Goal: Entertainment & Leisure: Consume media (video, audio)

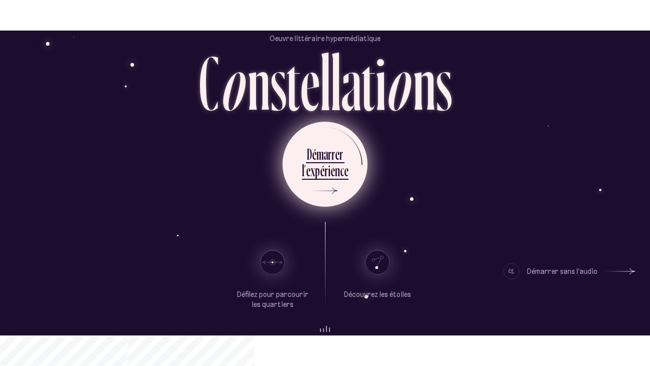
scroll to position [70, 0]
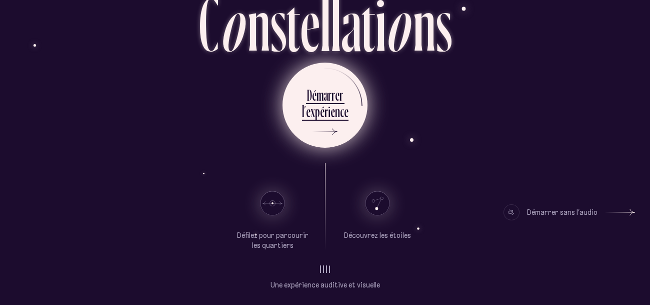
click at [340, 102] on div "c" at bounding box center [342, 112] width 4 height 20
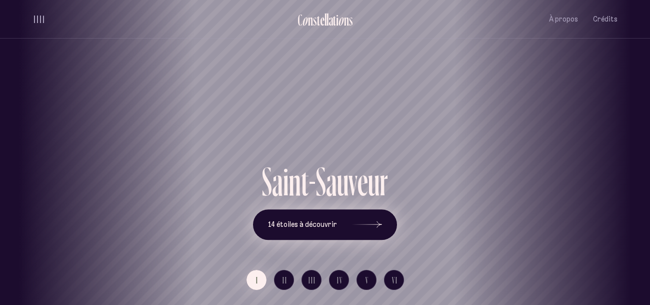
click at [355, 225] on icon at bounding box center [367, 224] width 30 height 75
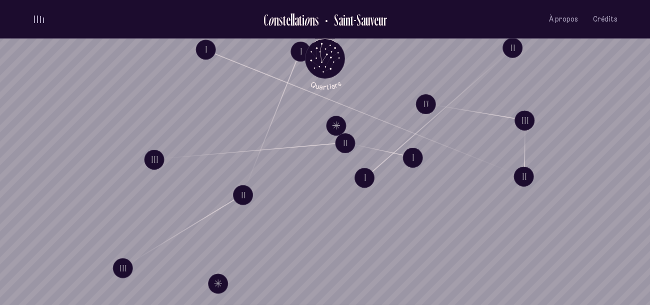
click at [40, 18] on span "volume audio" at bounding box center [40, 19] width 1 height 7
click at [40, 18] on button "volume audio" at bounding box center [39, 19] width 13 height 11
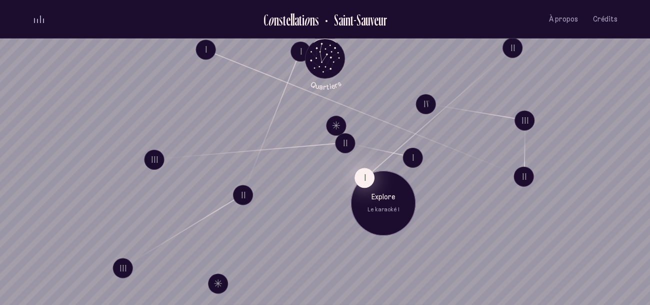
click at [361, 177] on button "I" at bounding box center [365, 178] width 20 height 20
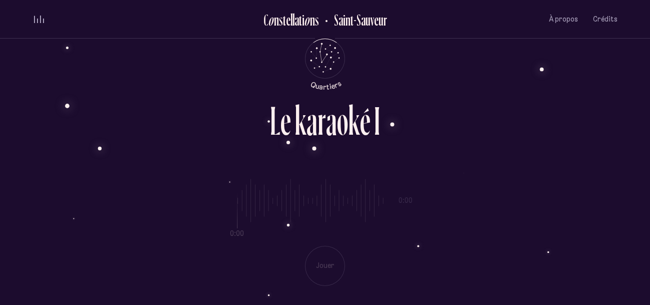
click at [321, 268] on div "0:00 0:00 Jouer" at bounding box center [325, 224] width 585 height 123
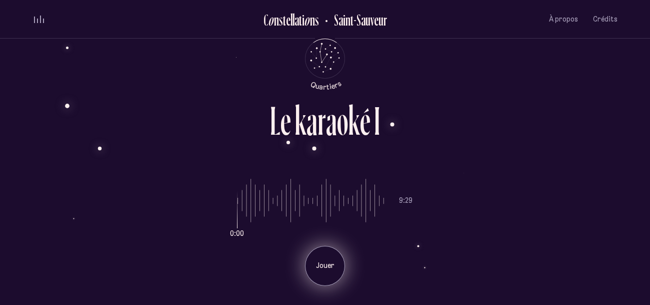
click at [329, 271] on div "Jouer" at bounding box center [325, 266] width 40 height 40
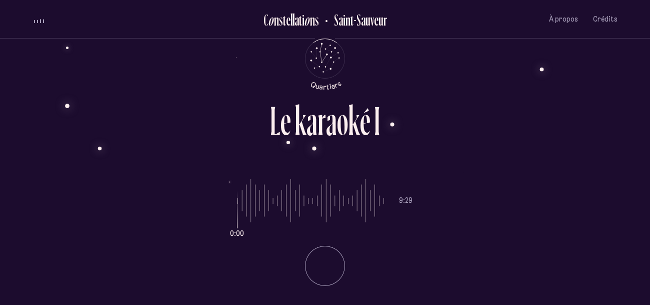
click at [329, 271] on li "Jouer" at bounding box center [325, 262] width 175 height 48
click at [237, 202] on div "0:45 9:29 Pause" at bounding box center [325, 224] width 585 height 123
drag, startPoint x: 263, startPoint y: 207, endPoint x: 212, endPoint y: 205, distance: 51.1
click at [238, 205] on input "range" at bounding box center [311, 200] width 147 height 75
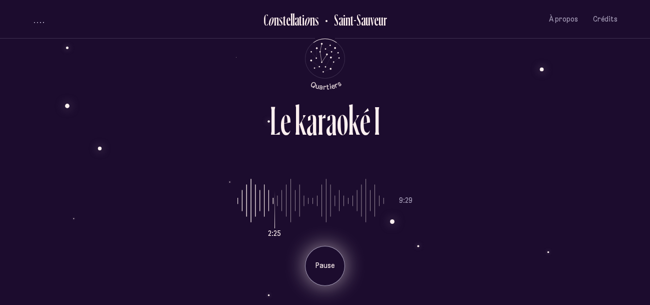
click at [316, 274] on div "Pause" at bounding box center [325, 266] width 40 height 40
click at [332, 277] on div "Jouer" at bounding box center [325, 266] width 40 height 40
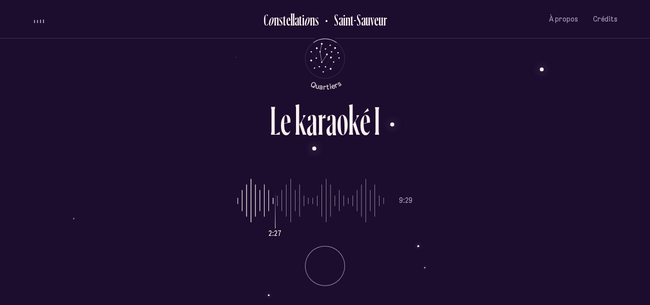
click at [332, 277] on li "Jouer" at bounding box center [325, 262] width 175 height 48
click at [188, 137] on div "L e k a r a o k é I" at bounding box center [325, 131] width 585 height 63
click at [189, 138] on div "L e k a r a o k é I" at bounding box center [325, 131] width 585 height 63
click at [284, 200] on input "range" at bounding box center [311, 200] width 147 height 75
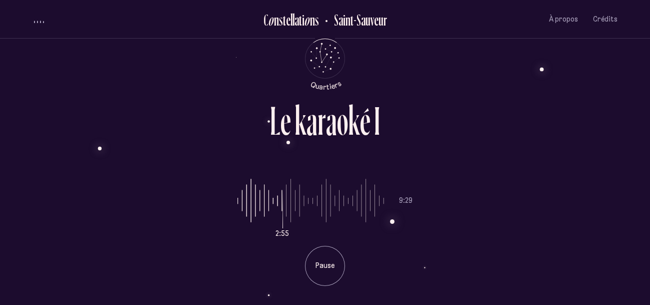
type input "***"
click at [278, 199] on input "range" at bounding box center [311, 200] width 147 height 75
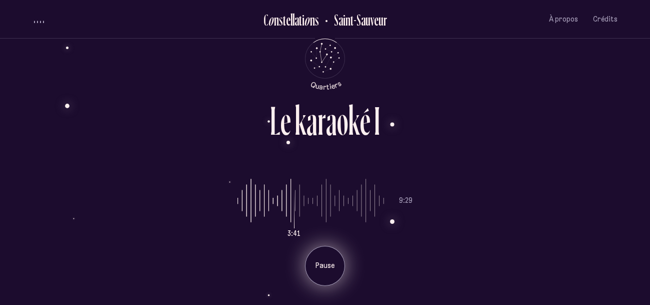
click at [335, 277] on div "Pause" at bounding box center [325, 266] width 40 height 40
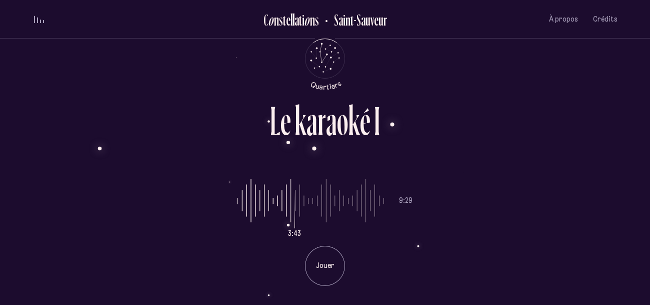
click at [0, 72] on div "L e k a r a o k é I 3:43 9:29 Jouer" at bounding box center [325, 152] width 650 height 305
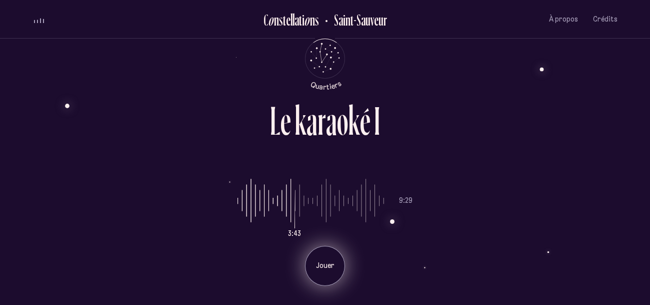
click at [324, 260] on div "Jouer" at bounding box center [325, 266] width 40 height 40
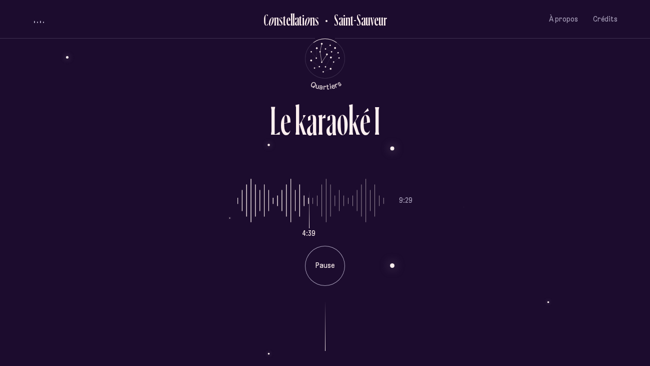
click at [41, 23] on span "volume audio" at bounding box center [40, 22] width 1 height 3
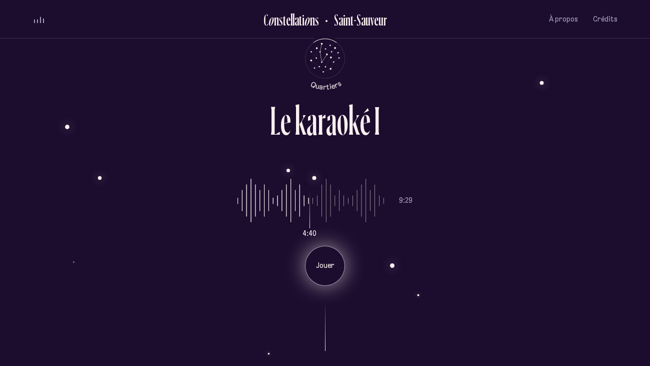
click at [340, 281] on div "Jouer" at bounding box center [325, 266] width 40 height 40
click at [328, 270] on li "Jouer" at bounding box center [325, 262] width 175 height 48
click at [326, 252] on div "Pause" at bounding box center [325, 266] width 40 height 40
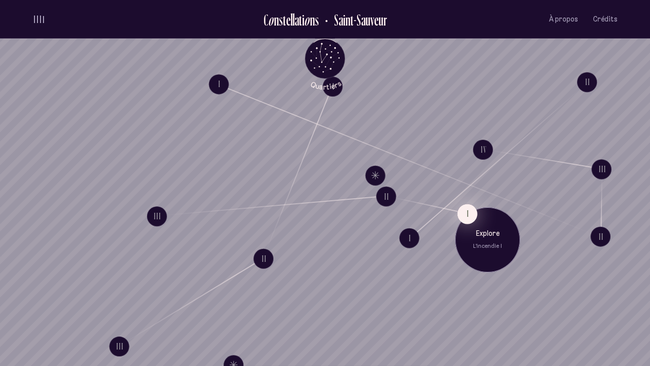
click at [462, 211] on button "I" at bounding box center [468, 214] width 20 height 20
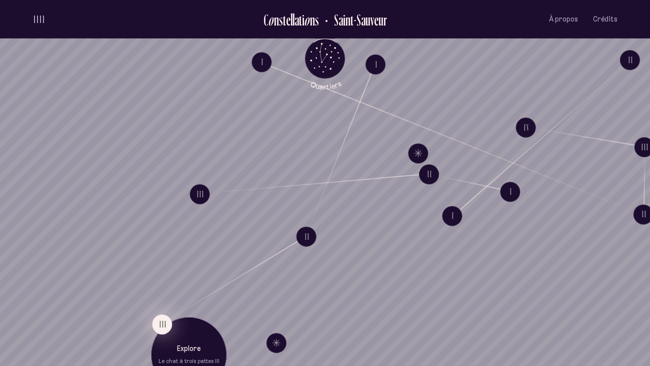
click at [160, 304] on button "III" at bounding box center [162, 324] width 20 height 20
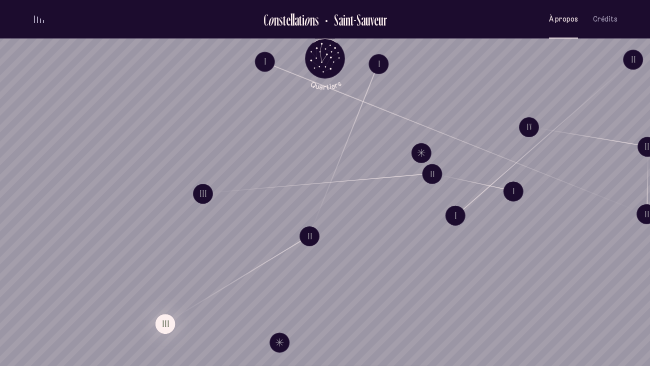
click at [565, 27] on button "À propos" at bounding box center [563, 20] width 29 height 24
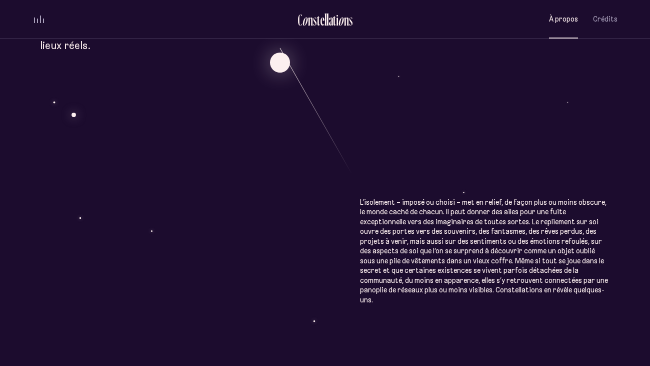
scroll to position [495, 0]
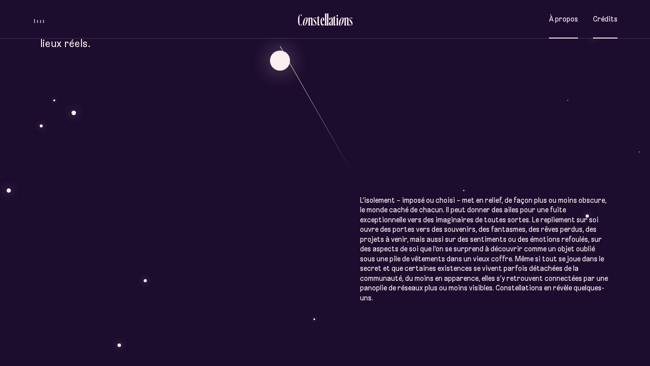
click at [595, 20] on span "Crédits" at bounding box center [605, 19] width 25 height 9
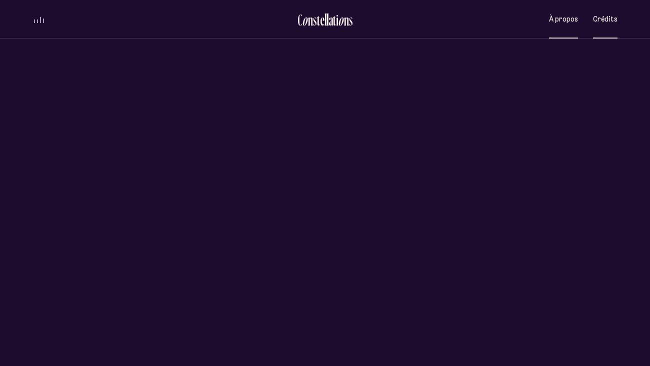
scroll to position [0, 0]
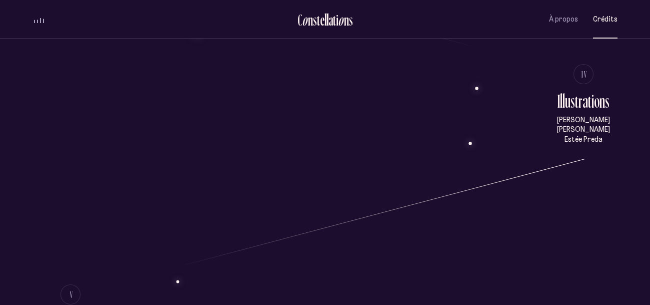
scroll to position [799, 0]
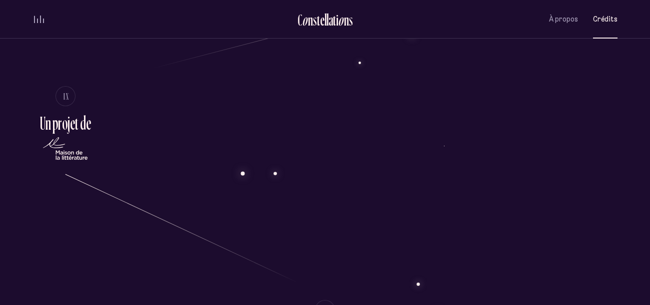
scroll to position [0, 0]
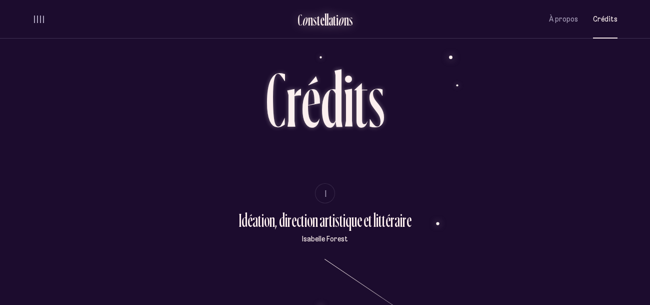
click at [306, 21] on div "o" at bounding box center [305, 20] width 6 height 17
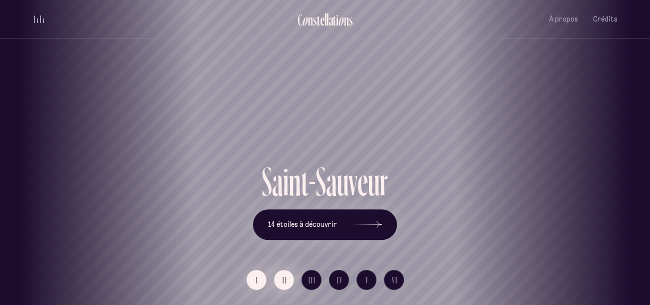
click at [281, 285] on button "II" at bounding box center [284, 280] width 20 height 20
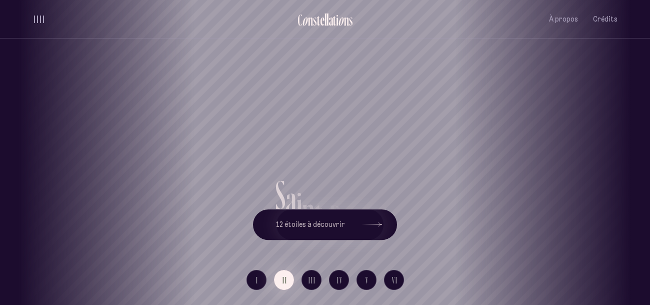
click at [306, 278] on div "[GEOGRAPHIC_DATA] [GEOGRAPHIC_DATA] [GEOGRAPHIC_DATA][PERSON_NAME][GEOGRAPHIC_D…" at bounding box center [325, 152] width 650 height 305
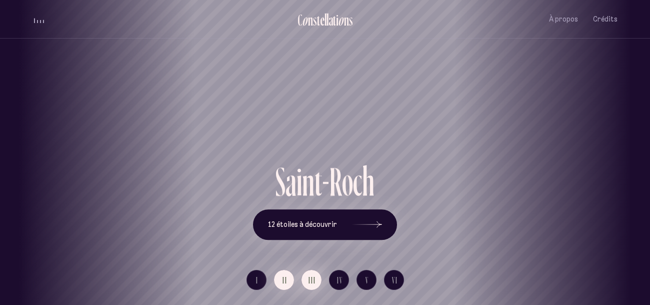
click at [306, 278] on button "III" at bounding box center [312, 280] width 20 height 20
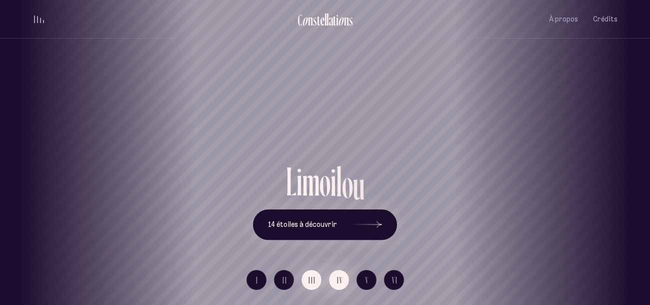
click at [338, 281] on span "IV" at bounding box center [340, 280] width 6 height 9
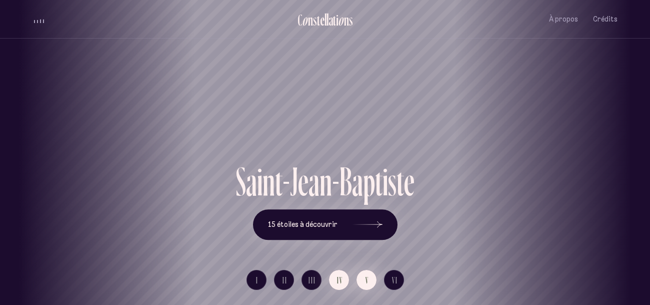
click at [369, 282] on button "V" at bounding box center [367, 280] width 20 height 20
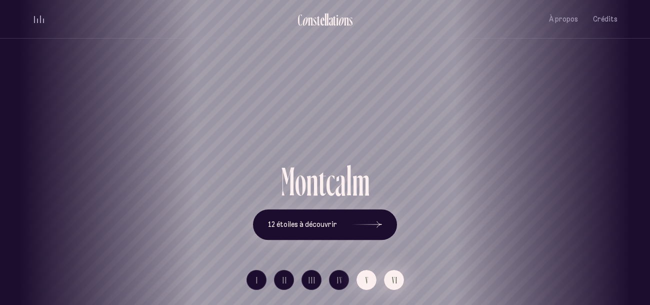
click at [389, 278] on button "VI" at bounding box center [394, 280] width 20 height 20
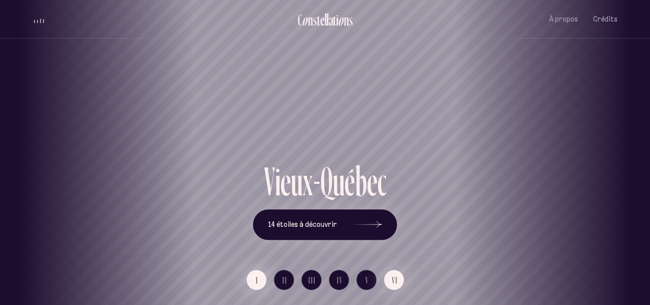
click at [261, 277] on button "I" at bounding box center [257, 280] width 20 height 20
click at [395, 280] on span "VI" at bounding box center [395, 280] width 6 height 9
click at [369, 286] on button "V" at bounding box center [367, 280] width 20 height 20
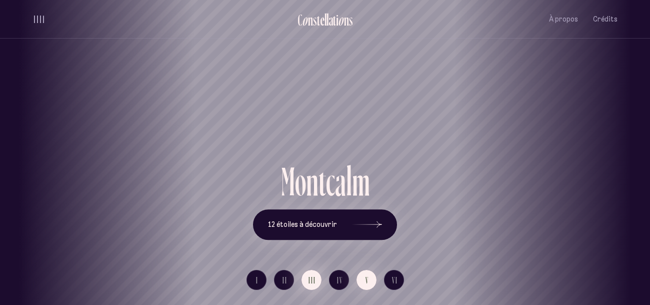
click at [311, 280] on span "III" at bounding box center [313, 280] width 8 height 9
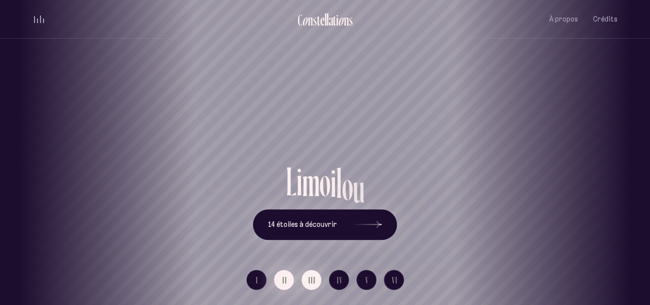
click at [285, 277] on span "II" at bounding box center [285, 280] width 5 height 9
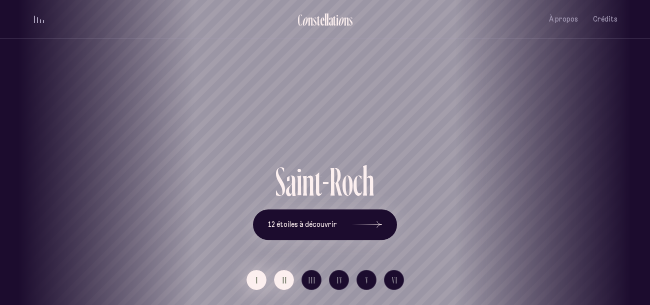
click at [264, 277] on button "I" at bounding box center [257, 280] width 20 height 20
click at [250, 278] on button "I" at bounding box center [257, 280] width 20 height 20
click at [280, 285] on button "II" at bounding box center [284, 280] width 20 height 20
click at [147, 59] on div "Saint-Roch" at bounding box center [325, 80] width 650 height 161
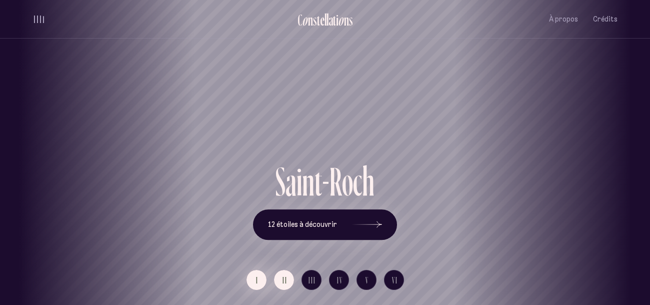
click at [263, 282] on button "I" at bounding box center [257, 280] width 20 height 20
click at [302, 26] on div "o" at bounding box center [305, 20] width 6 height 17
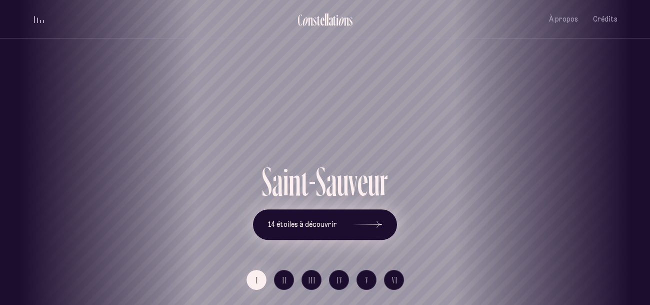
click at [298, 216] on button "14 étoiles à découvrir" at bounding box center [325, 224] width 144 height 31
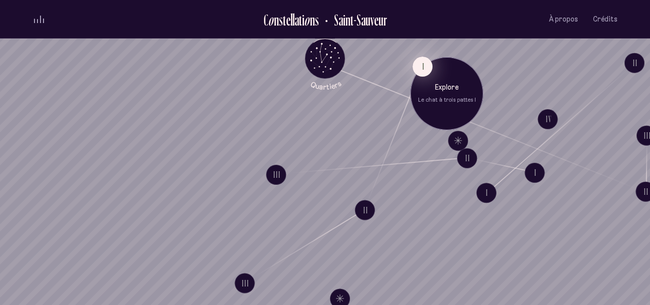
click at [418, 67] on button "I" at bounding box center [423, 67] width 20 height 20
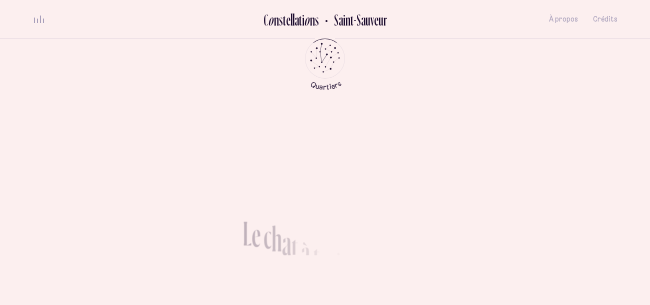
click at [292, 135] on div "L e c h a t à t r o i s p a t t e s I I II III IV V VI VII VIII Le jour où le c…" at bounding box center [325, 227] width 511 height 260
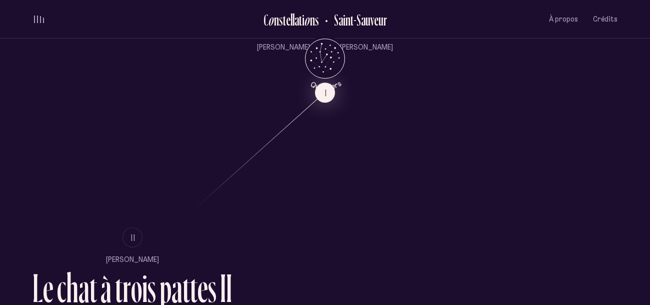
scroll to position [515, 0]
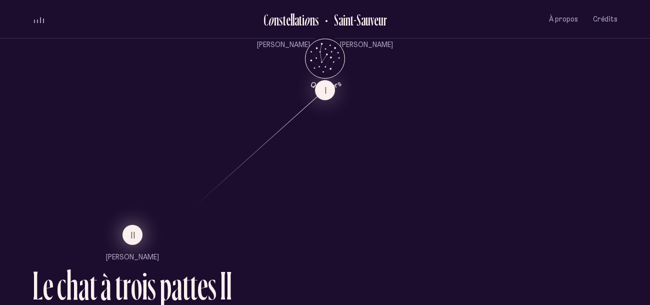
click at [128, 235] on button "II" at bounding box center [133, 235] width 20 height 20
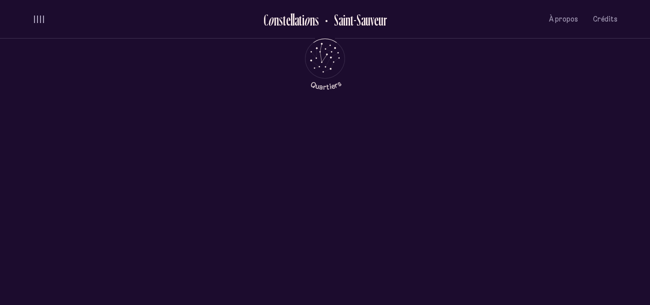
scroll to position [0, 0]
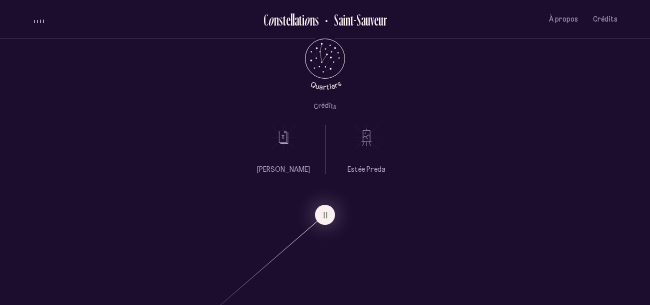
scroll to position [431, 0]
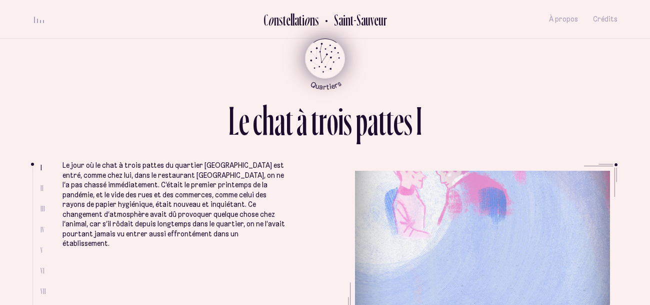
click at [325, 60] on icon "Quartiers" at bounding box center [325, 75] width 59 height 31
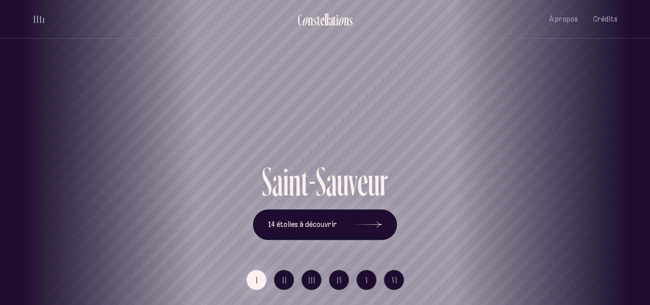
click at [283, 286] on div "[GEOGRAPHIC_DATA] [GEOGRAPHIC_DATA] [GEOGRAPHIC_DATA][PERSON_NAME][GEOGRAPHIC_D…" at bounding box center [325, 152] width 650 height 305
click at [283, 284] on span "II" at bounding box center [285, 280] width 5 height 9
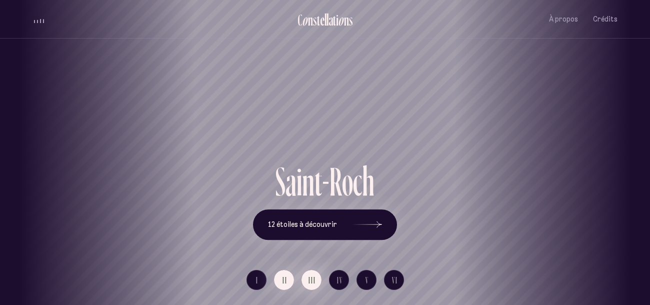
click at [319, 281] on button "III" at bounding box center [312, 280] width 20 height 20
